Goal: Obtain resource: Download file/media

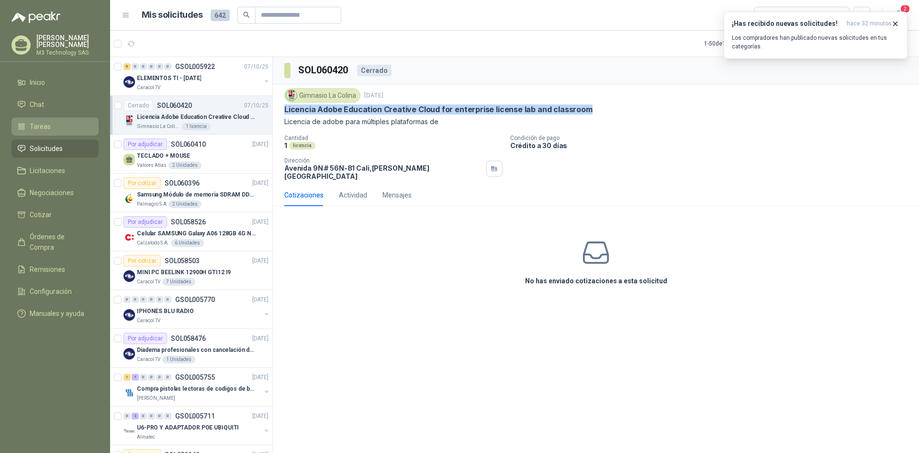
click at [53, 125] on li "Tareas" at bounding box center [55, 126] width 76 height 11
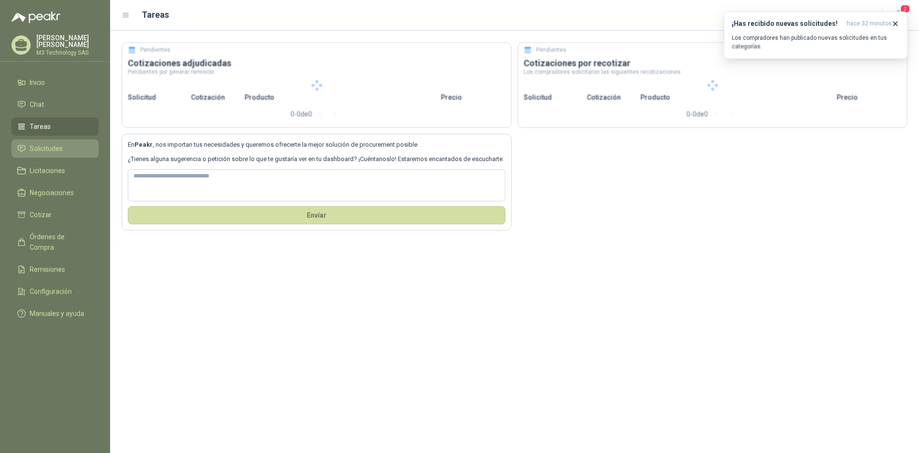
click at [55, 147] on span "Solicitudes" at bounding box center [46, 148] width 33 height 11
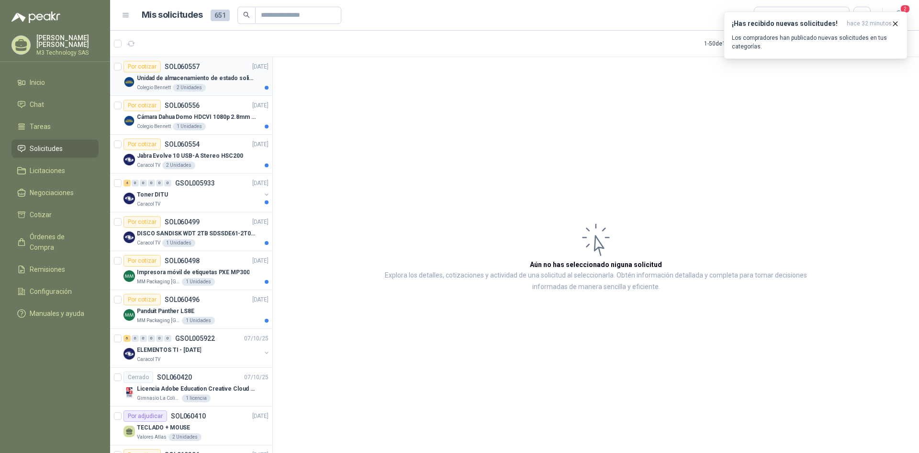
click at [221, 90] on div "Colegio [PERSON_NAME] 2 Unidades" at bounding box center [203, 88] width 132 height 8
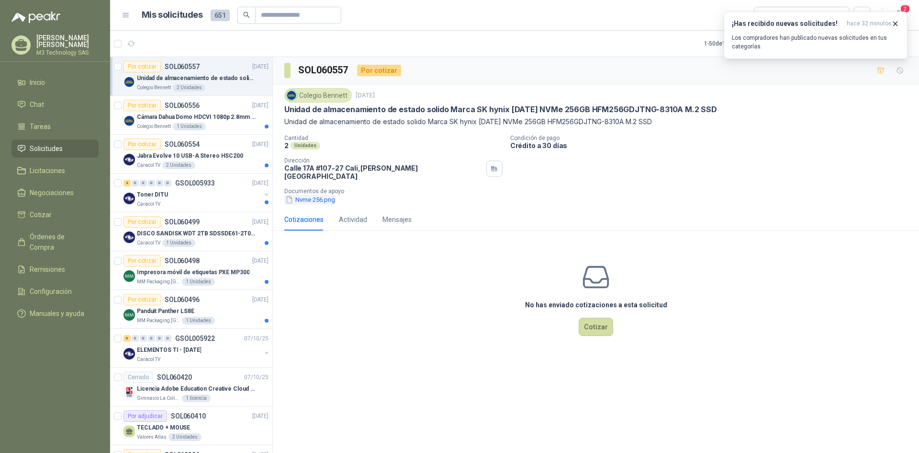
click at [304, 194] on button "Nvme 256.png" at bounding box center [310, 199] width 52 height 10
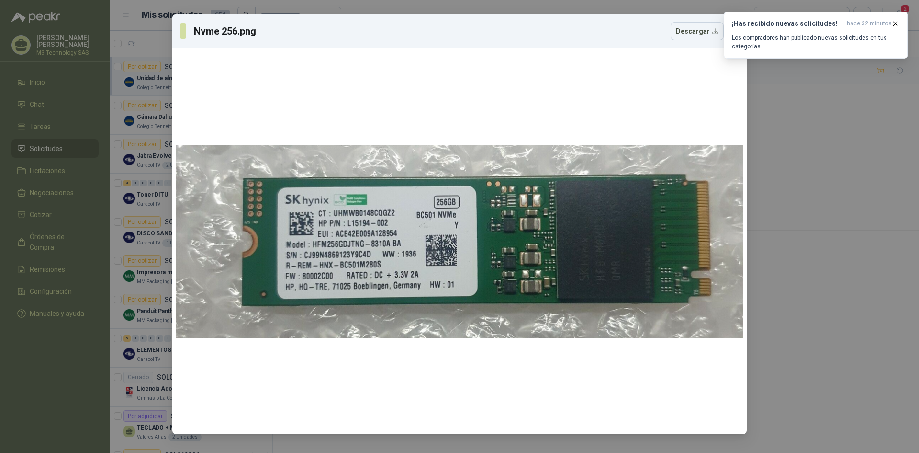
click at [798, 99] on div "Nvme 256.png Descargar" at bounding box center [459, 226] width 919 height 453
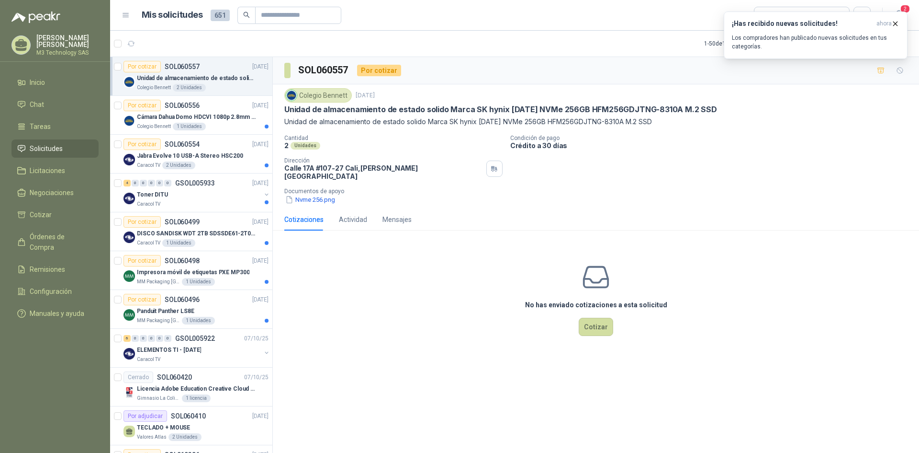
click at [164, 86] on p "Colegio Bennett" at bounding box center [154, 88] width 34 height 8
click at [176, 116] on p "Cámara Dahua Domo HDCVI 1080p 2.8mm IP67 Led IR 30m mts nocturnos" at bounding box center [196, 117] width 119 height 9
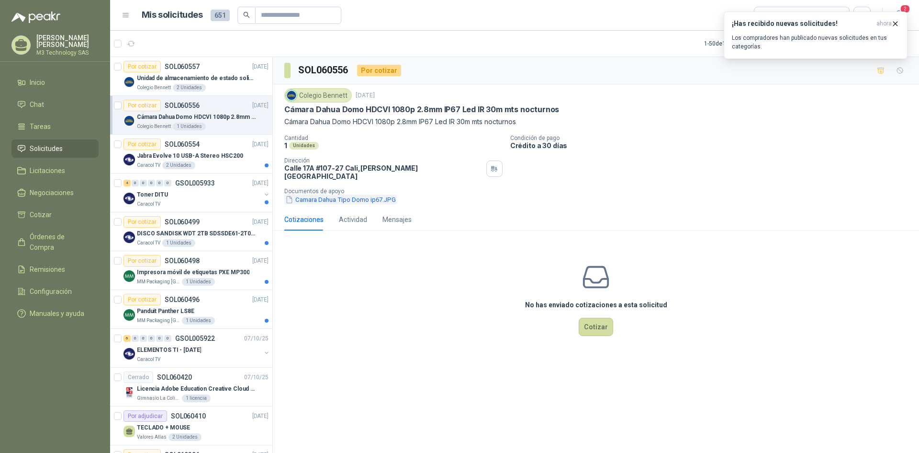
click at [330, 194] on button "Camara Dahua Tipo Domo ip67.JPG" at bounding box center [340, 199] width 113 height 10
